Goal: Task Accomplishment & Management: Manage account settings

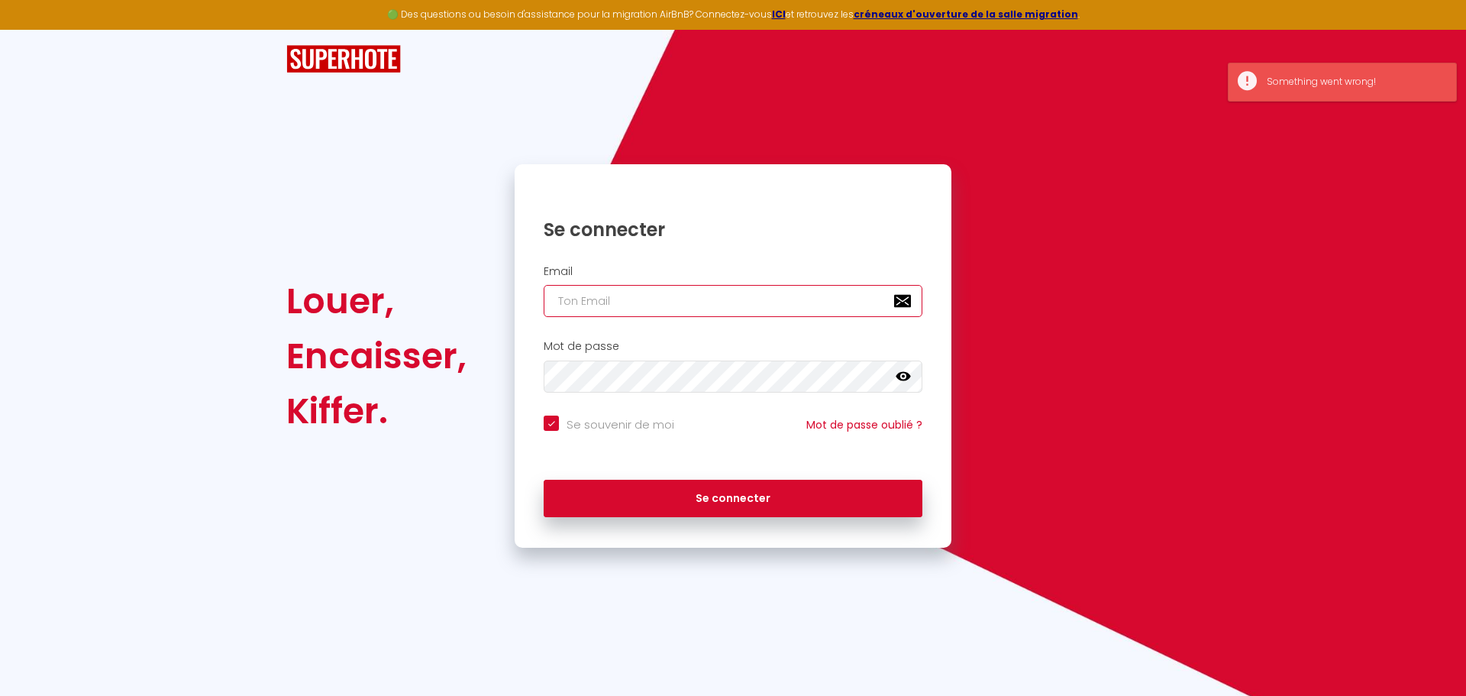
click at [676, 302] on input "email" at bounding box center [733, 301] width 379 height 32
click at [760, 308] on input "email" at bounding box center [733, 301] width 379 height 32
click at [900, 305] on input "email" at bounding box center [733, 301] width 379 height 32
click at [639, 297] on input "email" at bounding box center [733, 301] width 379 height 32
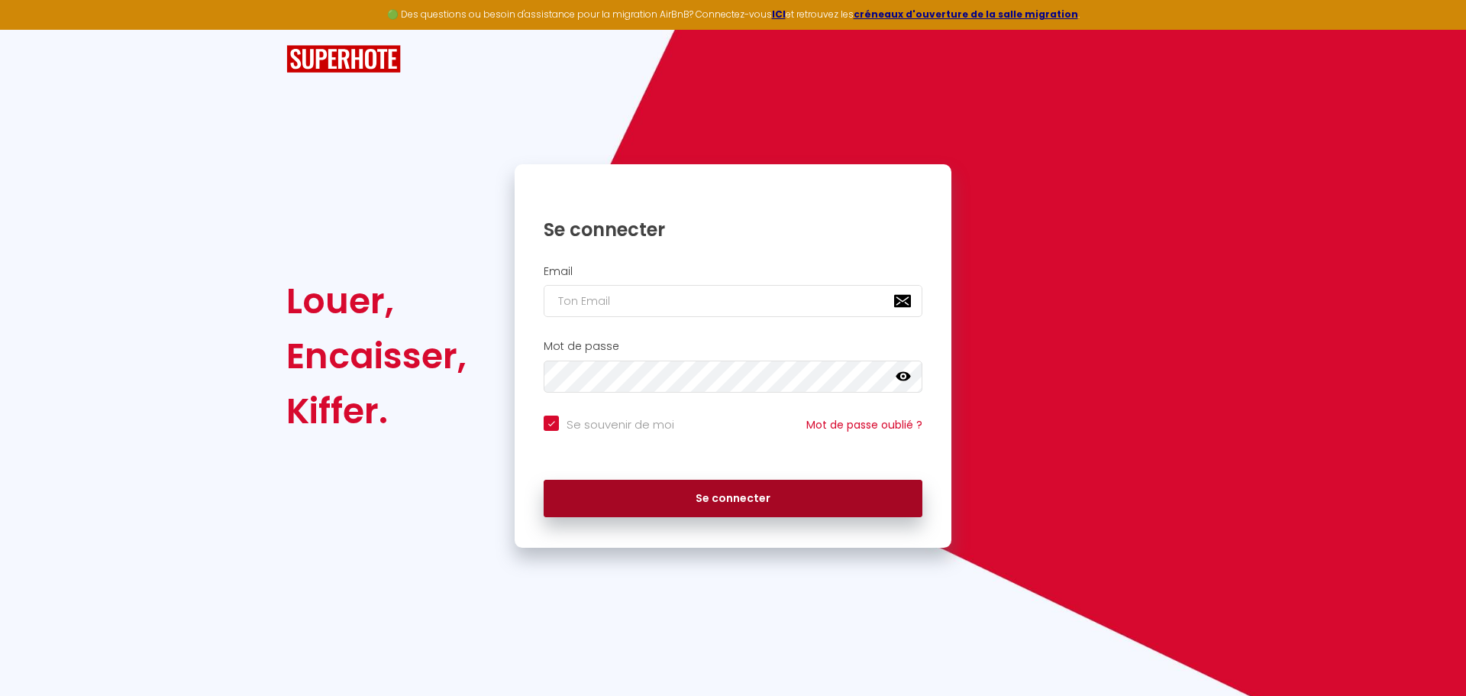
type input "[EMAIL_ADDRESS][DOMAIN_NAME]"
click at [742, 494] on button "Se connecter" at bounding box center [733, 498] width 379 height 38
checkbox input "true"
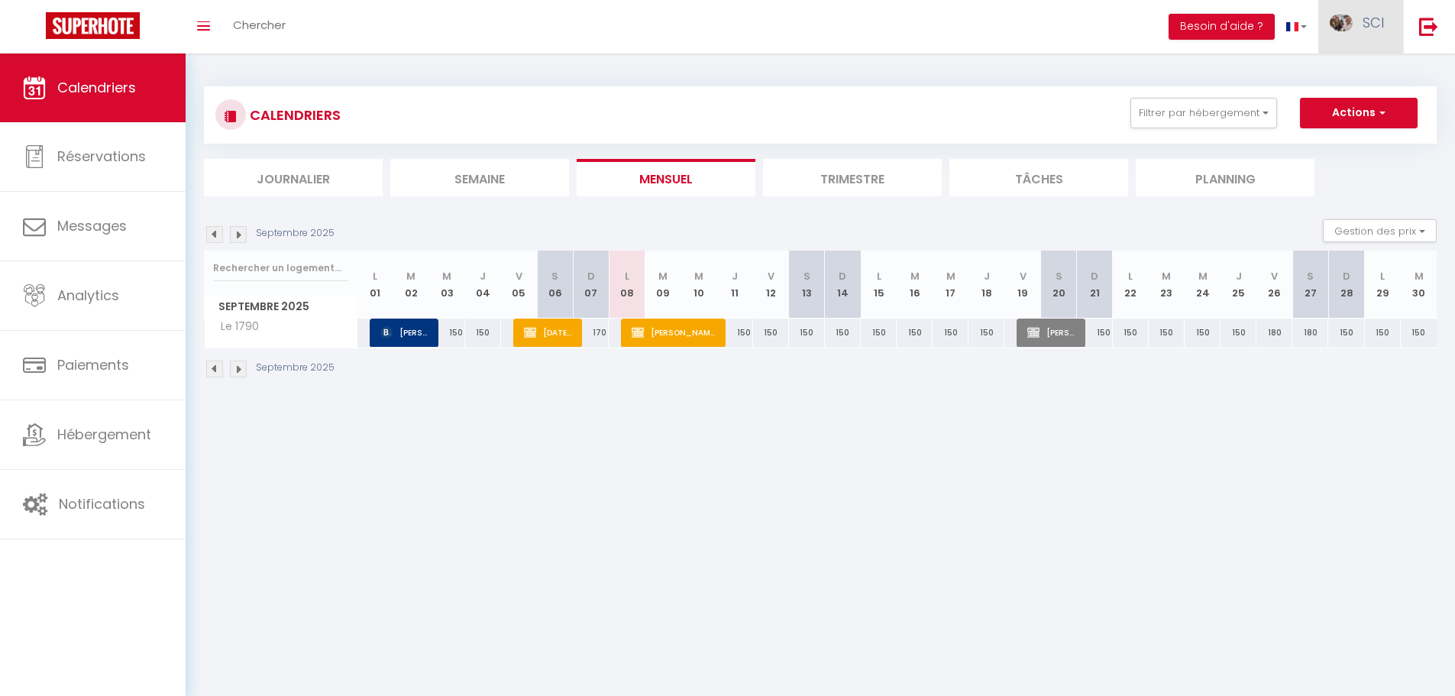
click at [1385, 19] on link "SCI" at bounding box center [1360, 26] width 85 height 53
click at [1421, 22] on img at bounding box center [1428, 26] width 19 height 19
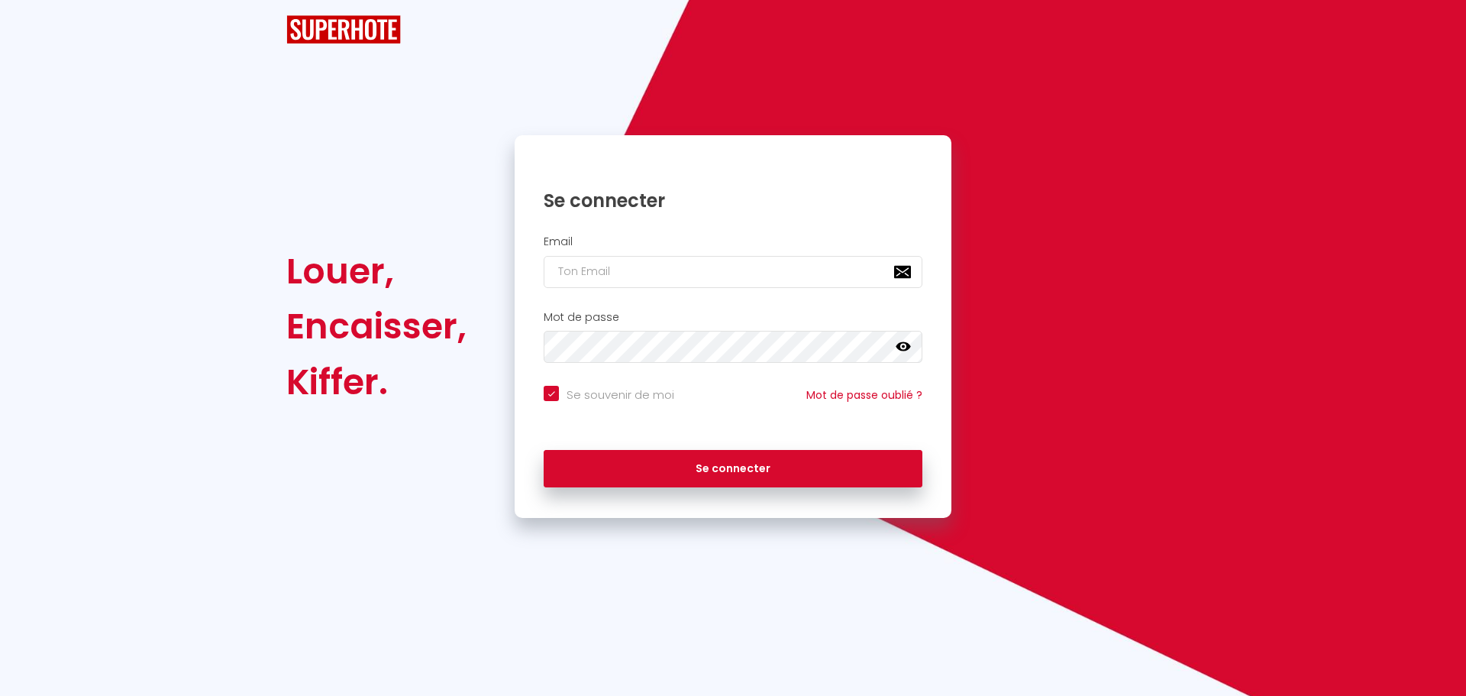
checkbox input "true"
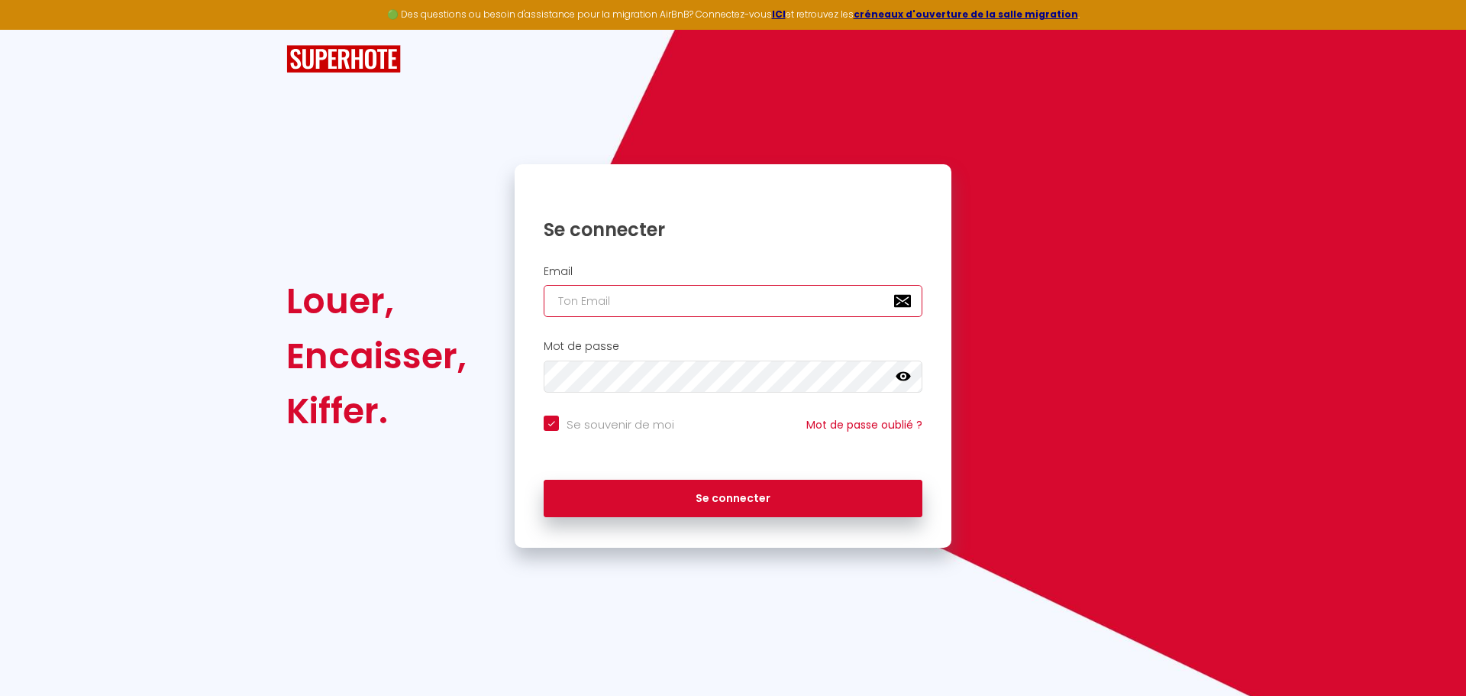
click at [785, 308] on input "email" at bounding box center [733, 301] width 379 height 32
type input "sorem.jle66@gmail.com"
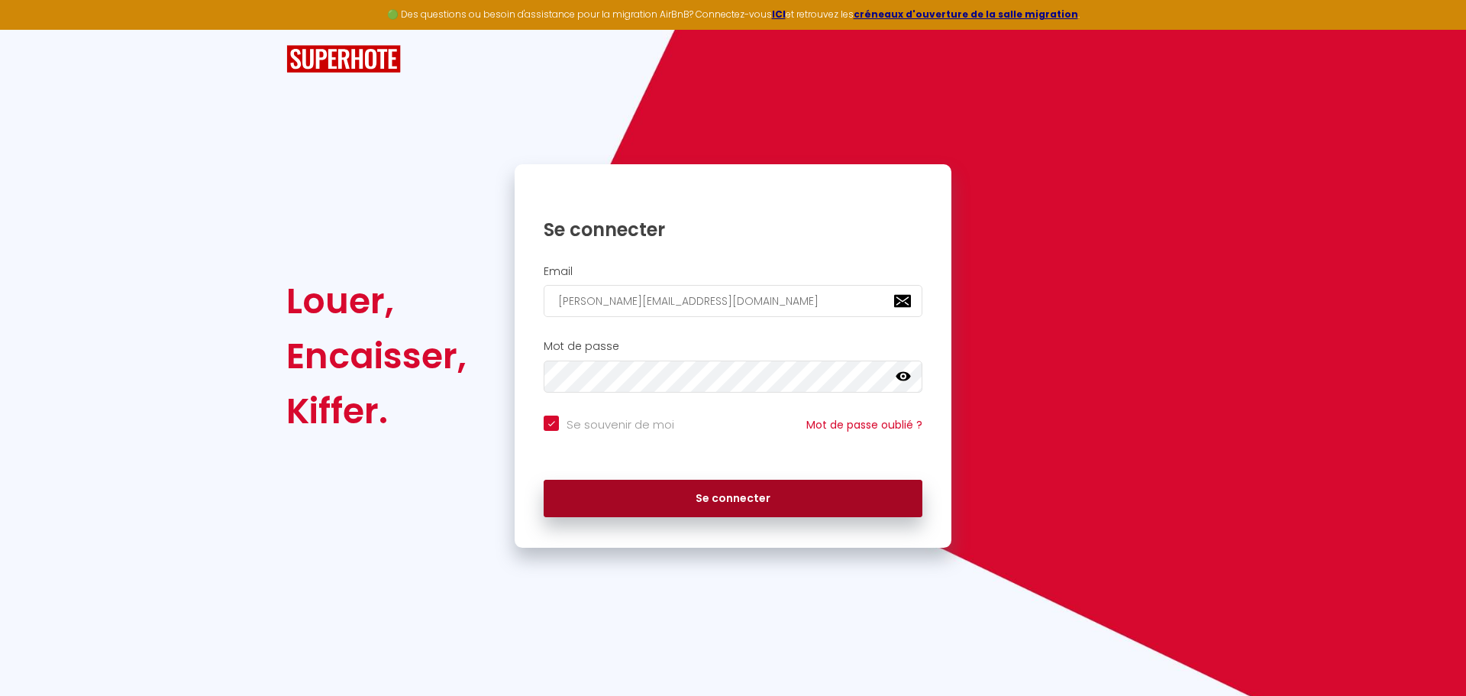
click at [819, 505] on button "Se connecter" at bounding box center [733, 498] width 379 height 38
checkbox input "true"
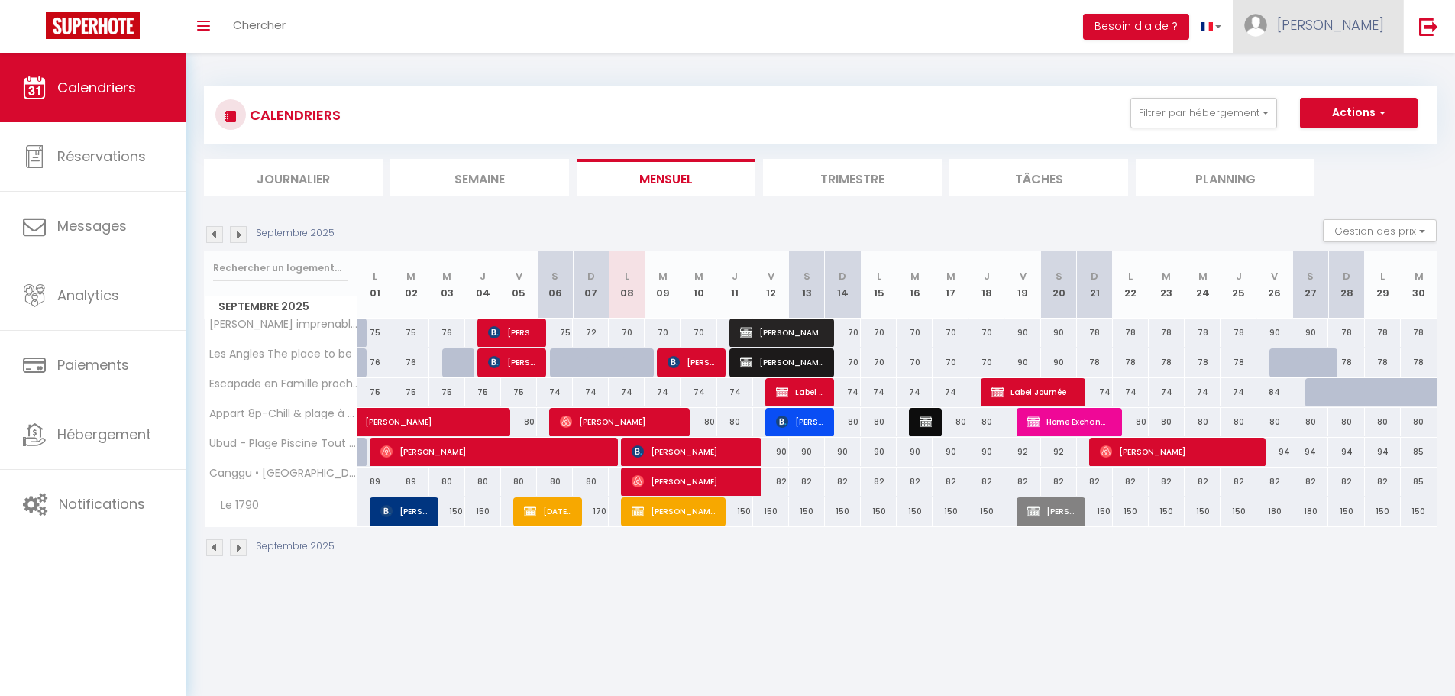
click at [1356, 15] on span "Sorem" at bounding box center [1330, 24] width 107 height 19
click at [1348, 71] on link "Paramètres" at bounding box center [1341, 76] width 113 height 26
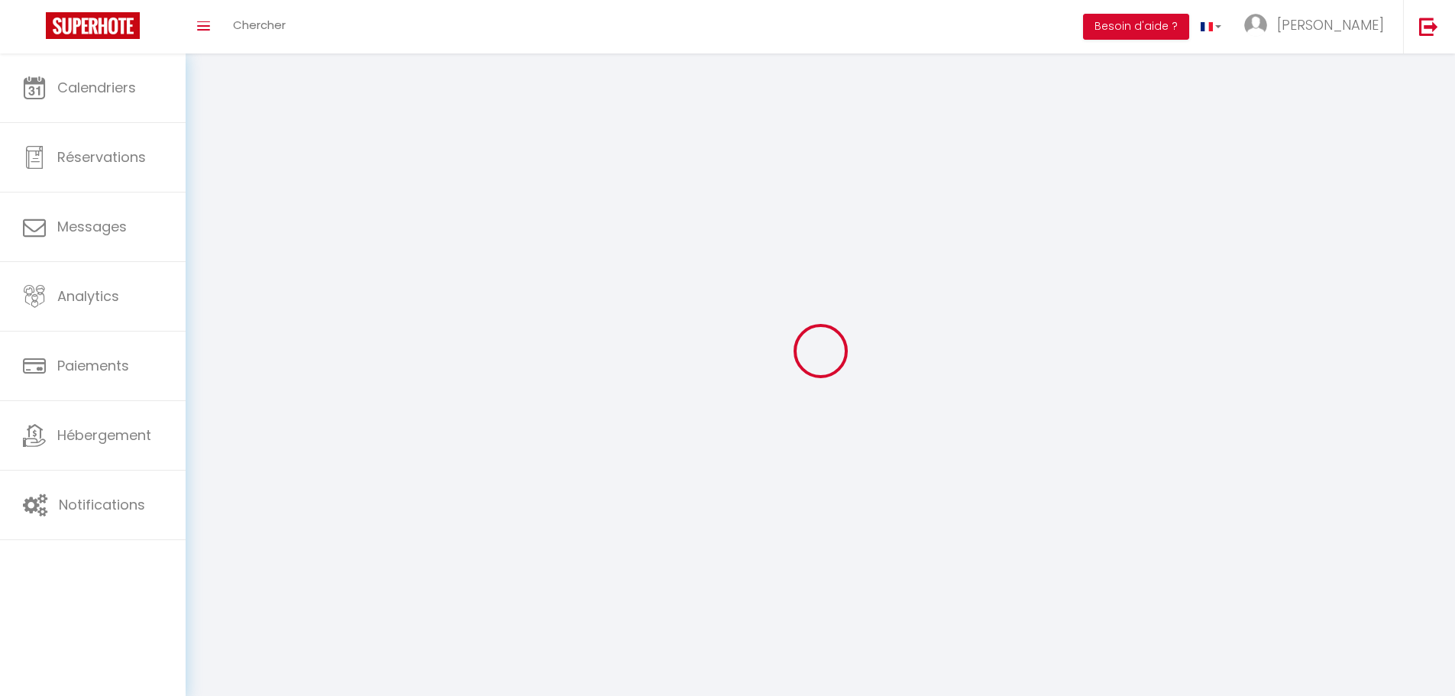
type input "Sorem"
type input "Sas"
type input "+33610898910"
type input "09 RUE GUSTAVE EIFFEL"
type input "66250"
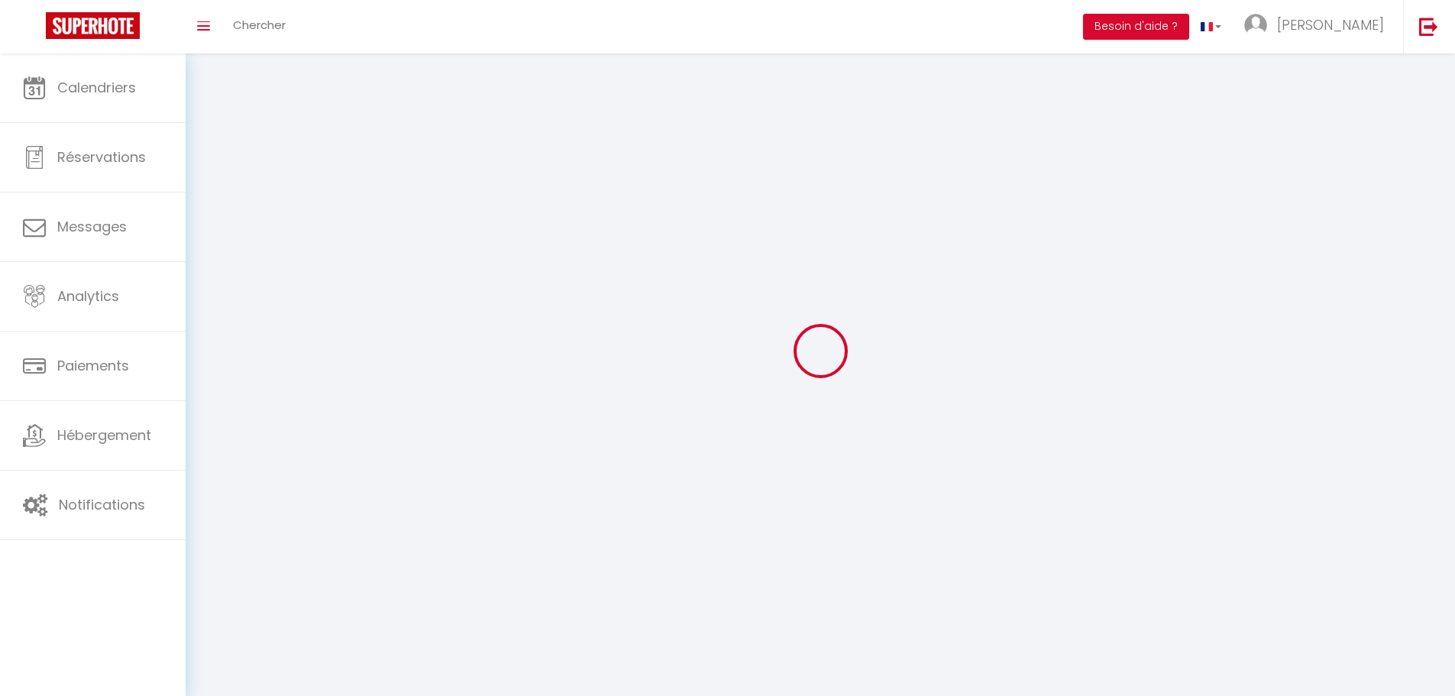
type input "SAINT LAURENT DE LA SALANQUE"
type input "rdEIUcN3udCc3R4SkOWUYoMIj"
type input "HqPAEaVGQM8mCn3jrjz47qUz6"
select select "1"
select select "28"
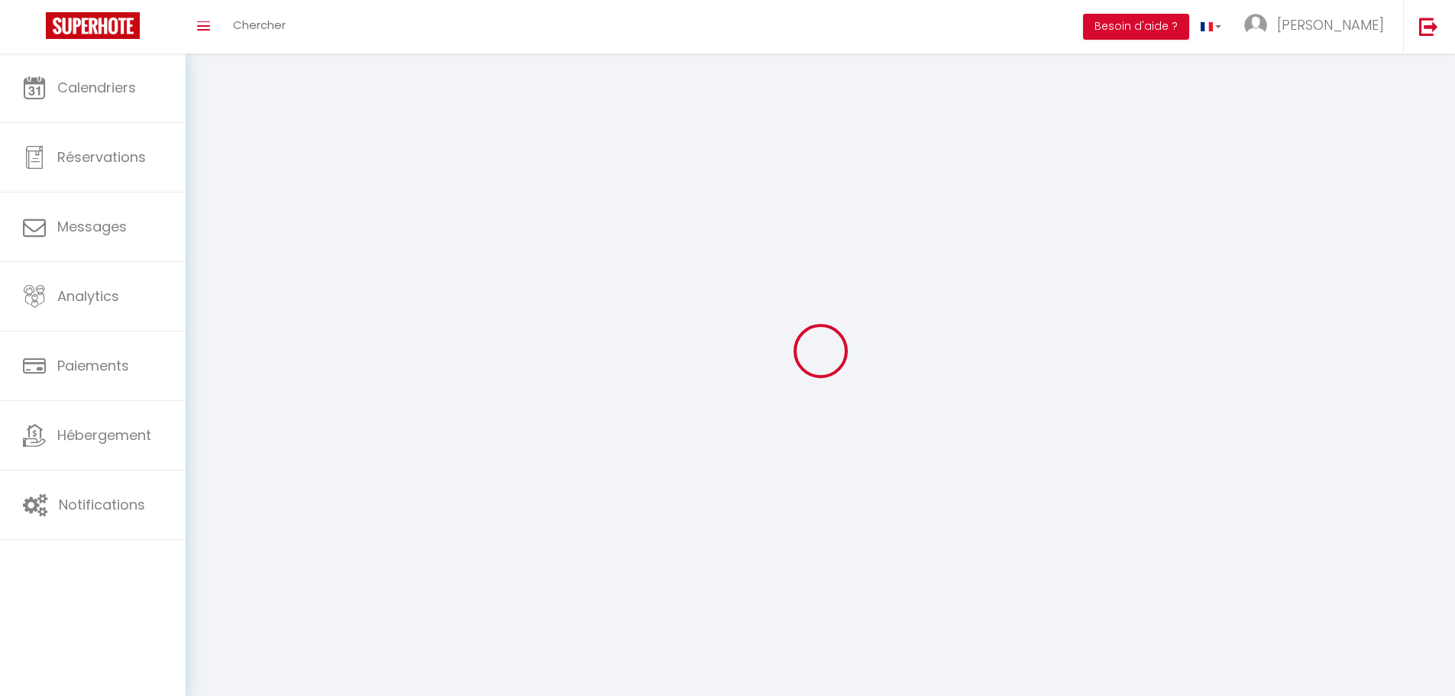
select select "fr"
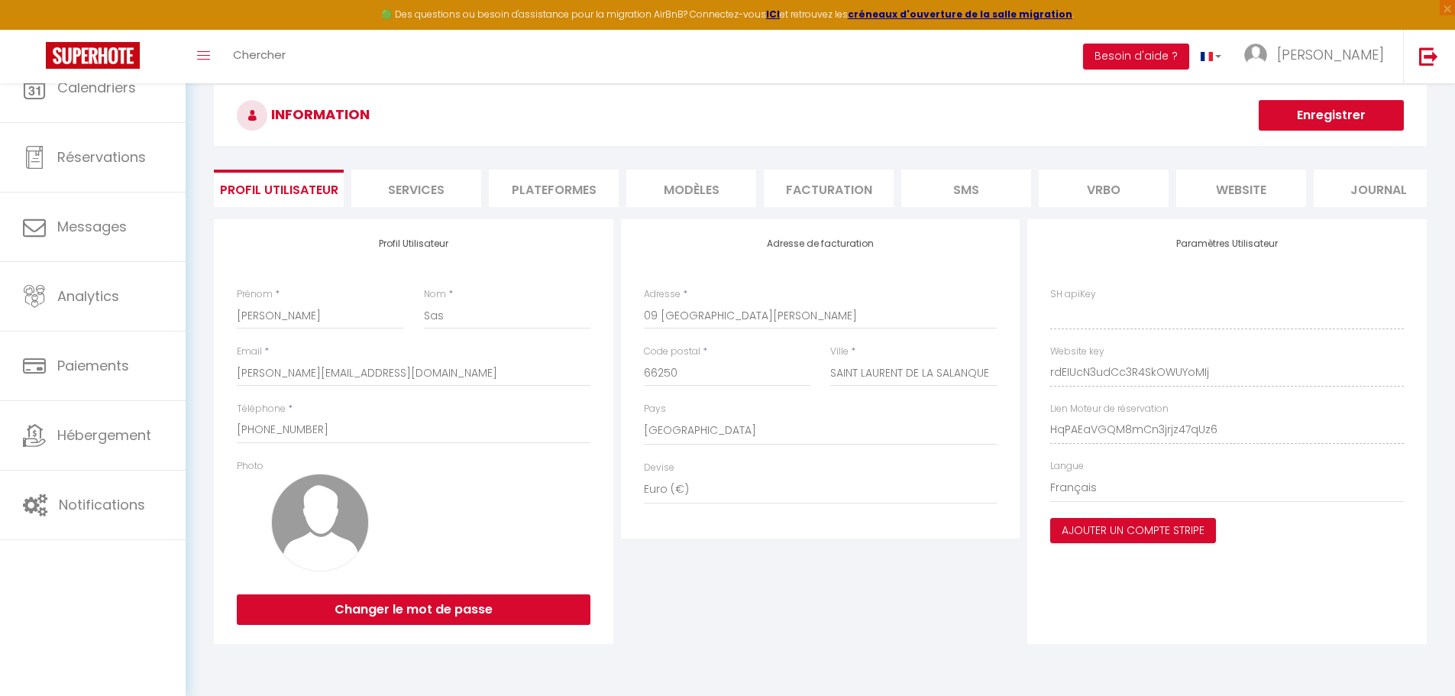
type input "rdEIUcN3udCc3R4SkOWUYoMIj"
type input "HqPAEaVGQM8mCn3jrjz47qUz6"
type input "https://app.superhote.com/#/get-available-rentals/HqPAEaVGQM8mCn3jrjz47qUz6"
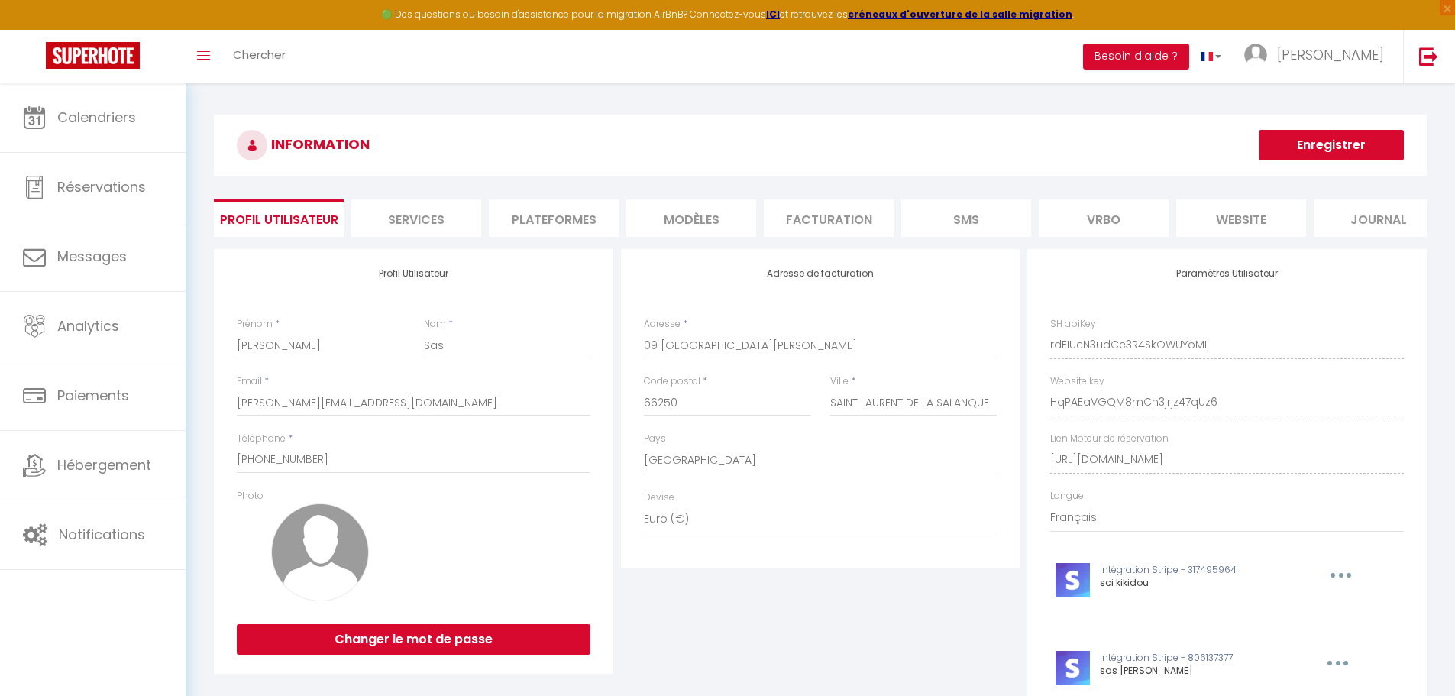
click at [1248, 221] on li "website" at bounding box center [1241, 217] width 130 height 37
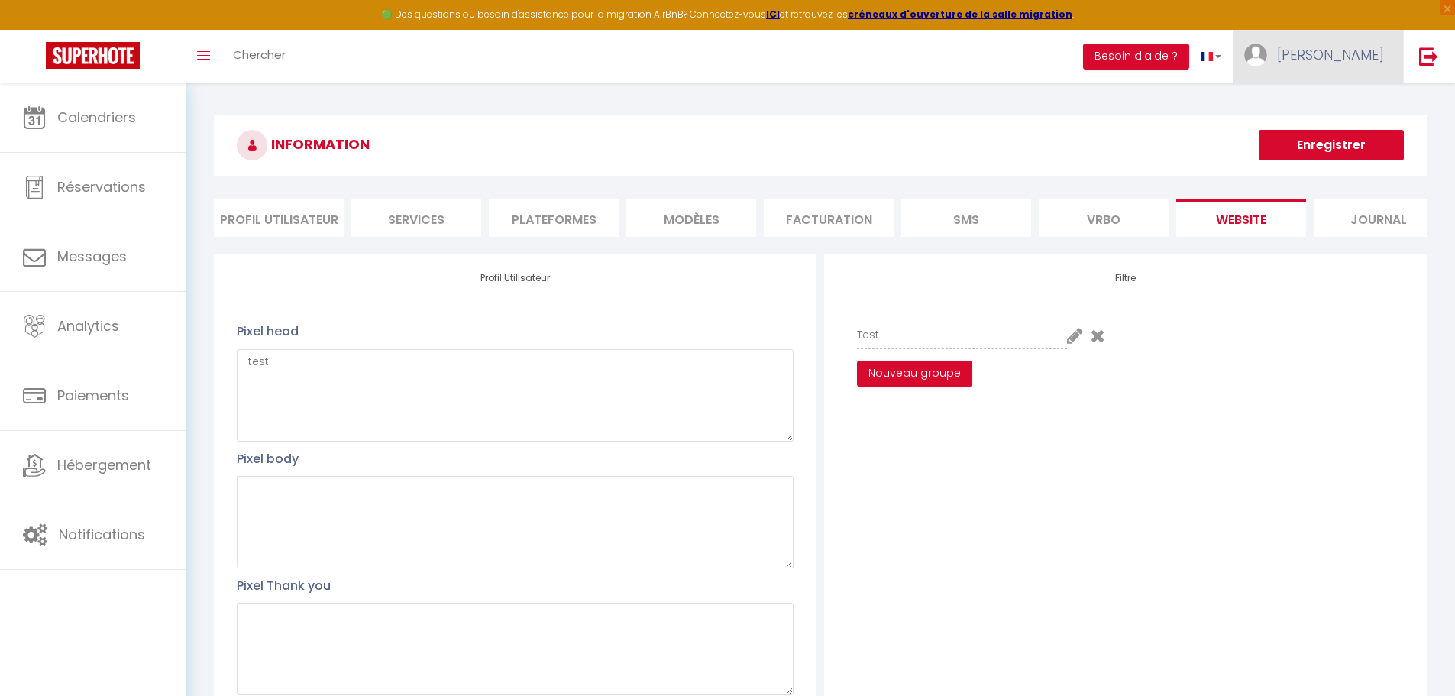
click at [1329, 57] on link "Sorem" at bounding box center [1317, 56] width 170 height 53
click at [1351, 114] on link "Paramètres" at bounding box center [1341, 106] width 113 height 26
click at [283, 222] on li "Profil Utilisateur" at bounding box center [279, 217] width 130 height 37
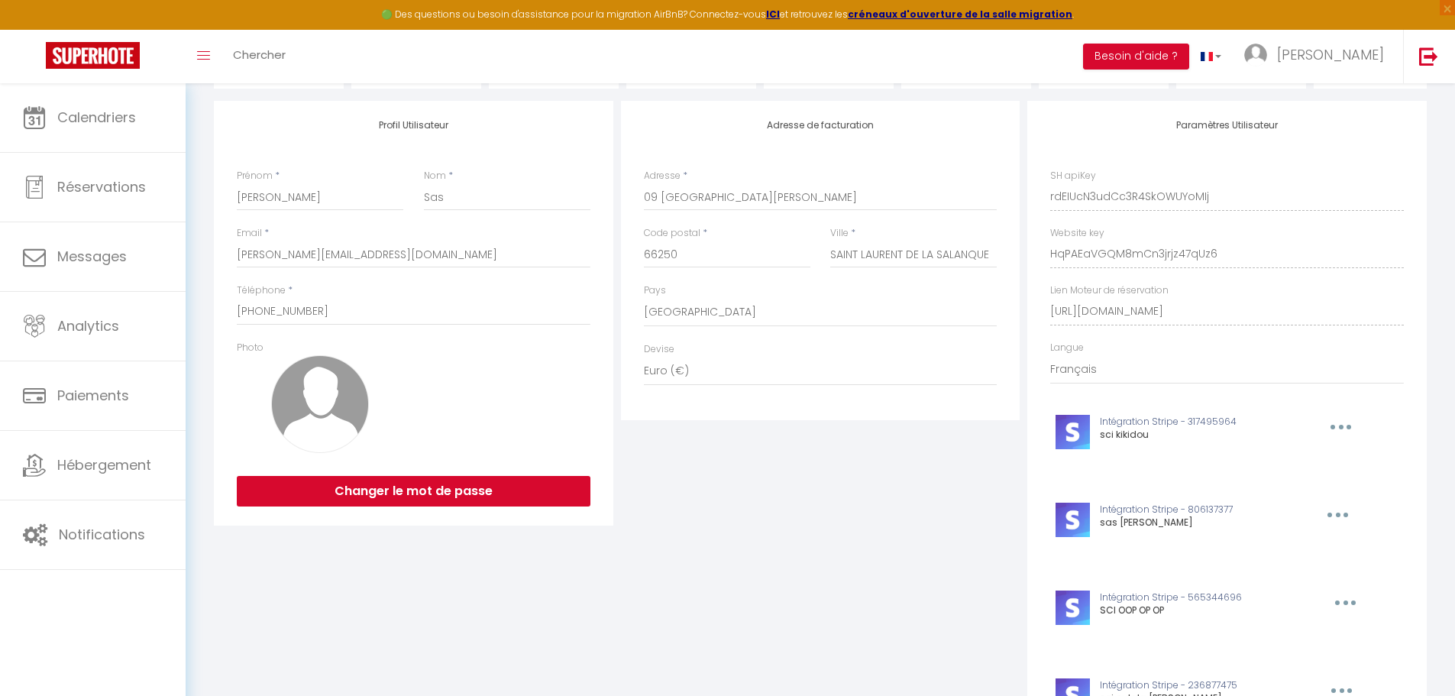
scroll to position [149, 0]
